Goal: Information Seeking & Learning: Understand process/instructions

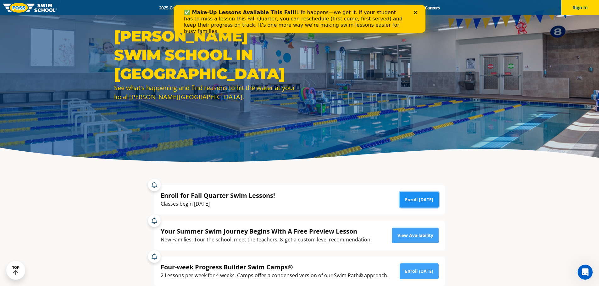
click at [427, 198] on link "Enroll Today" at bounding box center [419, 200] width 39 height 16
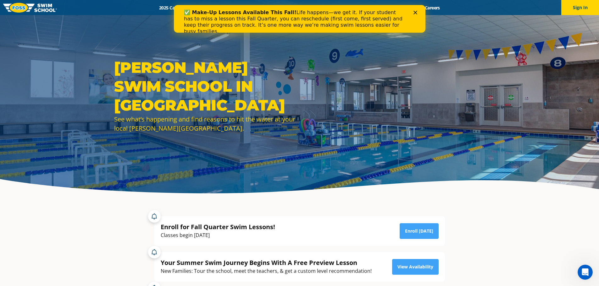
click at [414, 15] on div "✅ Make-Up Lessons Available This Fall! Life happens—we get it. If your student …" at bounding box center [299, 22] width 231 height 29
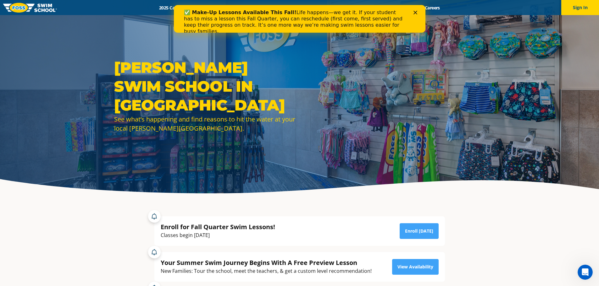
click at [416, 12] on icon "Close" at bounding box center [415, 13] width 4 height 4
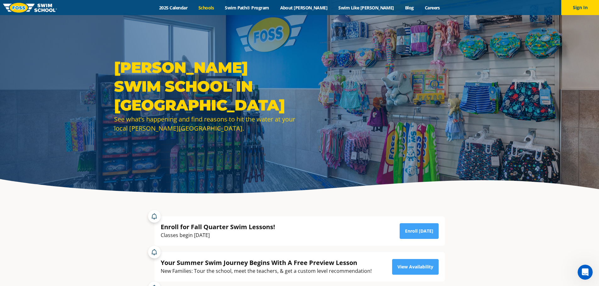
click at [220, 9] on link "Schools" at bounding box center [206, 8] width 26 height 6
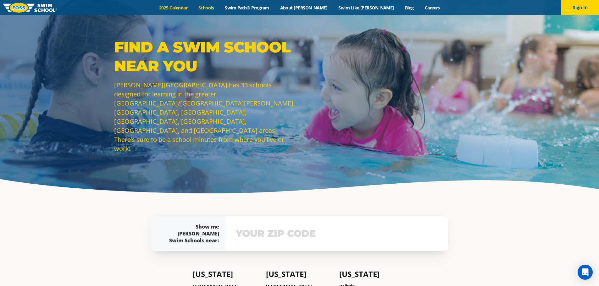
click at [188, 10] on link "2025 Calendar" at bounding box center [173, 8] width 39 height 6
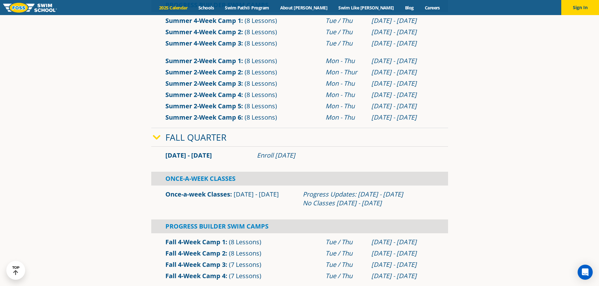
scroll to position [346, 0]
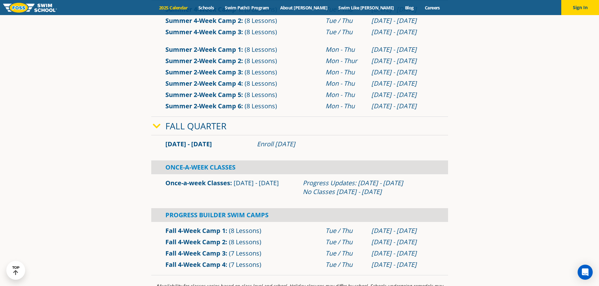
drag, startPoint x: 254, startPoint y: 146, endPoint x: 330, endPoint y: 148, distance: 75.8
click at [330, 148] on div "Enroll July 29, 2025" at bounding box center [345, 144] width 183 height 9
drag, startPoint x: 303, startPoint y: 183, endPoint x: 426, endPoint y: 199, distance: 125.0
click at [426, 199] on div "Once-a-week Classes Sep 2 - Dec 22 Progress Updates: Nov 4 - Nov 10 No Classes …" at bounding box center [299, 188] width 297 height 26
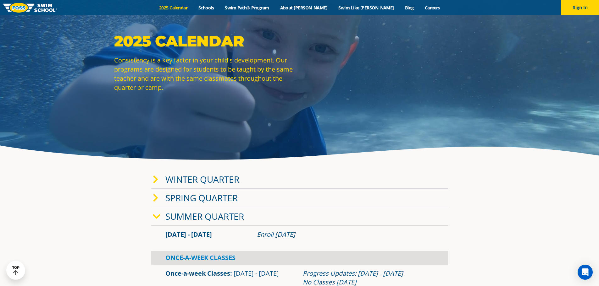
scroll to position [0, 0]
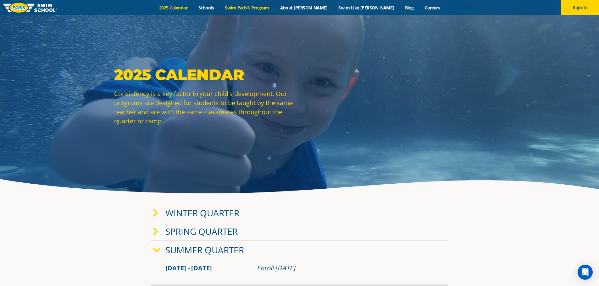
click at [256, 8] on link "Swim Path® Program" at bounding box center [247, 8] width 55 height 6
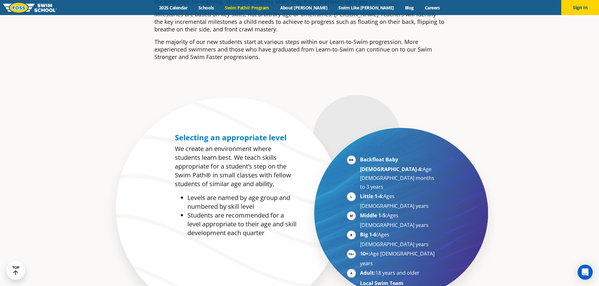
scroll to position [283, 0]
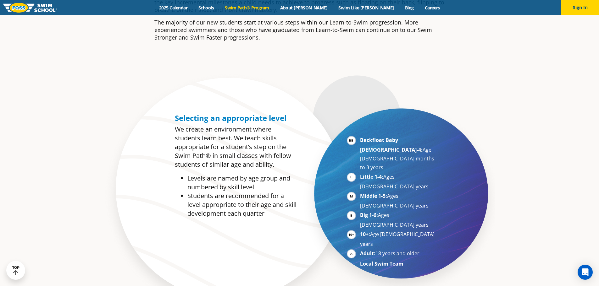
click at [360, 192] on li "Middle 1-5: Ages [DEMOGRAPHIC_DATA] years" at bounding box center [398, 201] width 77 height 19
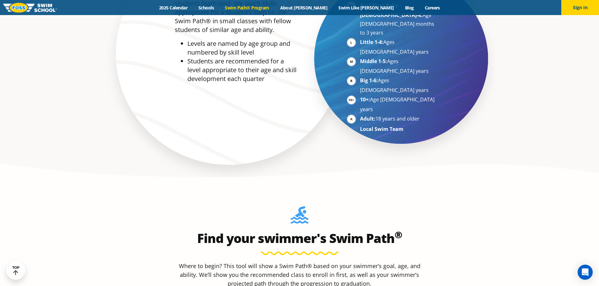
scroll to position [472, 0]
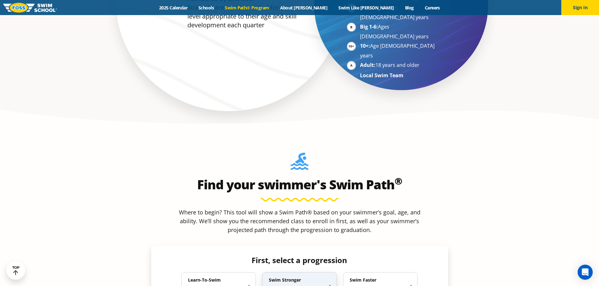
click at [279, 278] on h4 "Swim Stronger" at bounding box center [296, 281] width 55 height 6
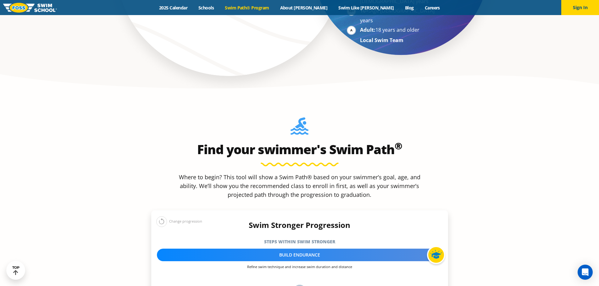
scroll to position [598, 0]
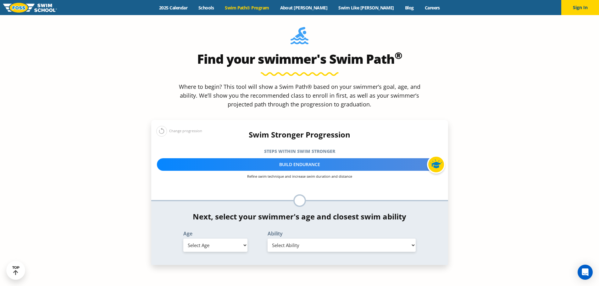
click at [234, 239] on select "Select Age [DEMOGRAPHIC_DATA] months - 1 year 1 year 2 years 3 years 4 years 5 …" at bounding box center [215, 245] width 64 height 13
select select "5-years"
click at [183, 239] on select "Select Age [DEMOGRAPHIC_DATA] months - 1 year 1 year 2 years 3 years 4 years 5 …" at bounding box center [215, 245] width 64 height 13
click at [299, 239] on select "Select Ability First in-water experience When in the water, reliant on a life j…" at bounding box center [342, 245] width 148 height 13
select select "5-years-unsureor-my-swimmer-does-not-fit-within-any-of-these"
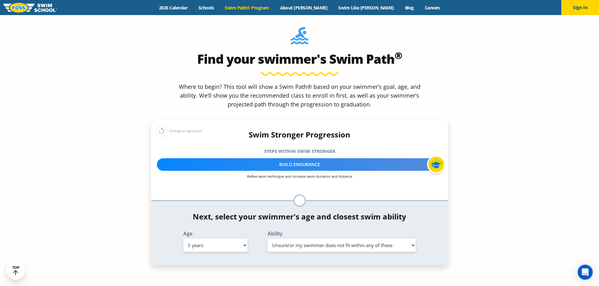
click at [268, 239] on select "Select Ability First in-water experience When in the water, reliant on a life j…" at bounding box center [342, 245] width 148 height 13
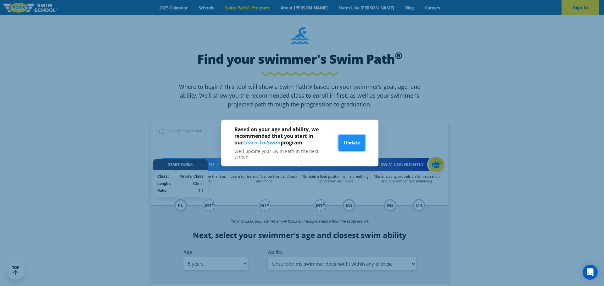
click at [360, 145] on button "Update" at bounding box center [351, 143] width 27 height 16
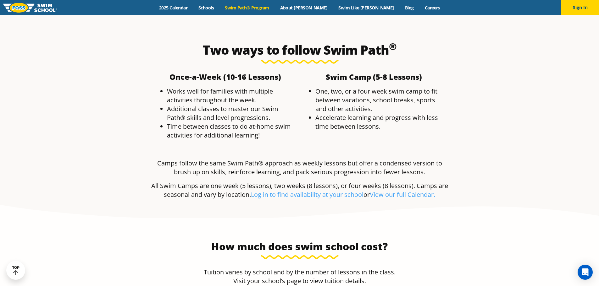
scroll to position [1478, 0]
